Goal: Task Accomplishment & Management: Complete application form

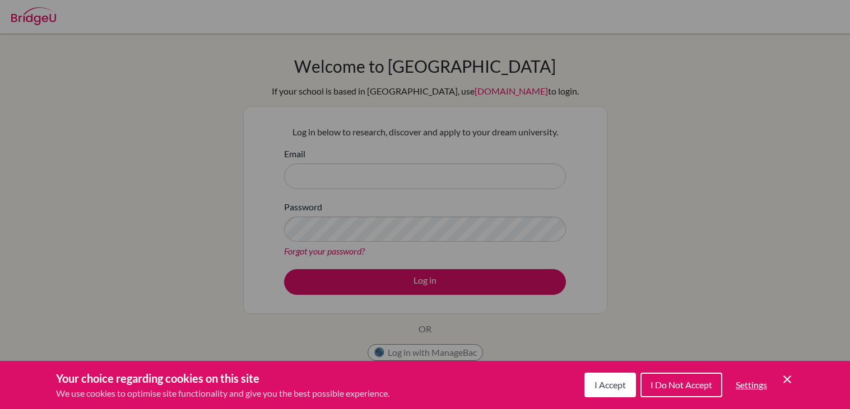
click at [599, 379] on button "I Accept" at bounding box center [610, 385] width 52 height 25
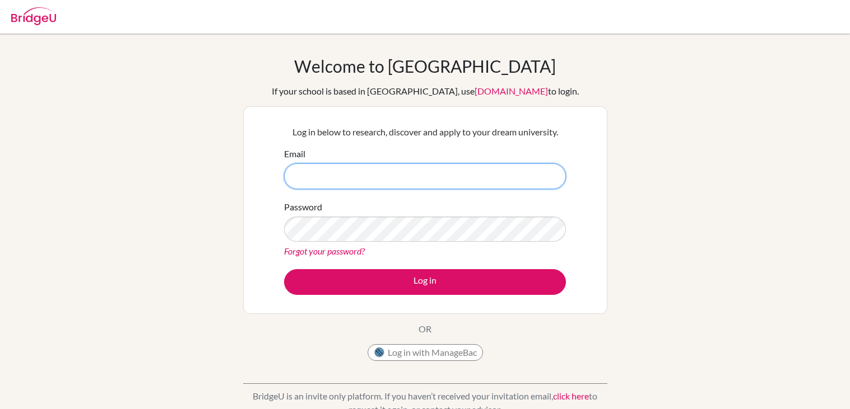
click at [474, 180] on input "Email" at bounding box center [425, 177] width 282 height 26
type input "[EMAIL_ADDRESS][DOMAIN_NAME]"
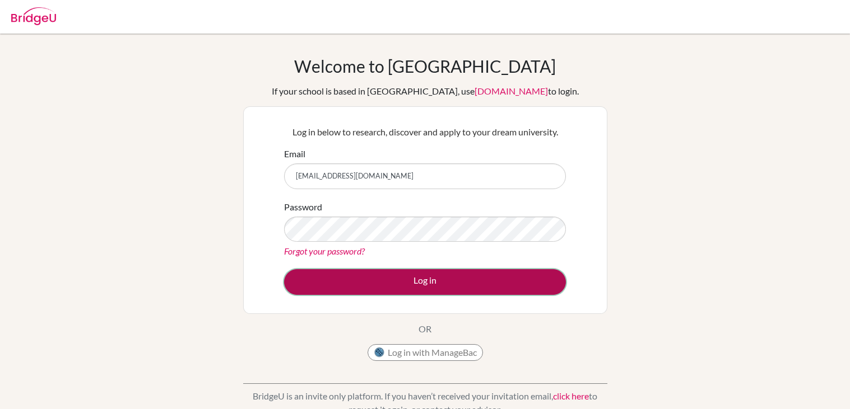
click at [433, 291] on button "Log in" at bounding box center [425, 282] width 282 height 26
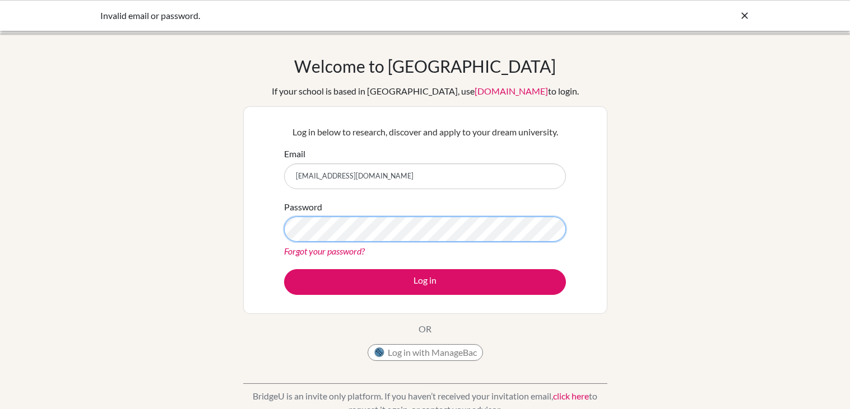
click at [284, 269] on button "Log in" at bounding box center [425, 282] width 282 height 26
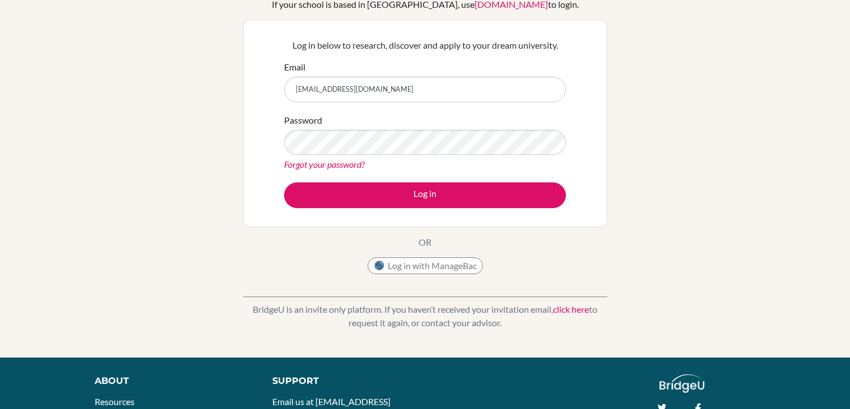
scroll to position [86, 0]
